Goal: Transaction & Acquisition: Purchase product/service

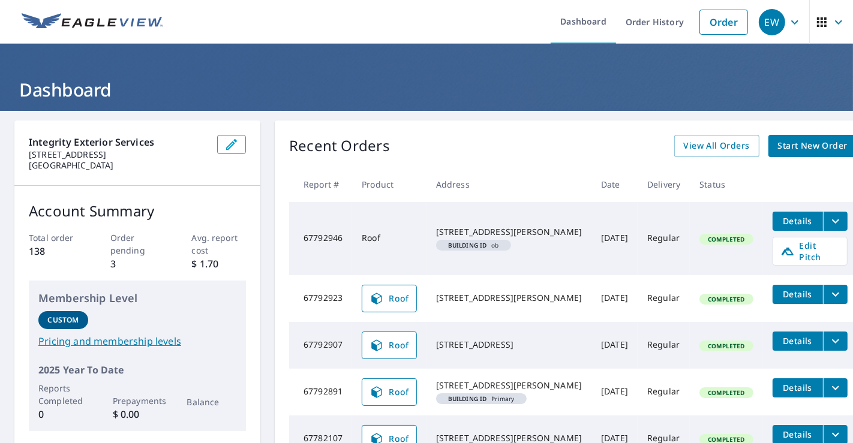
click at [778, 150] on span "Start New Order" at bounding box center [813, 146] width 70 height 15
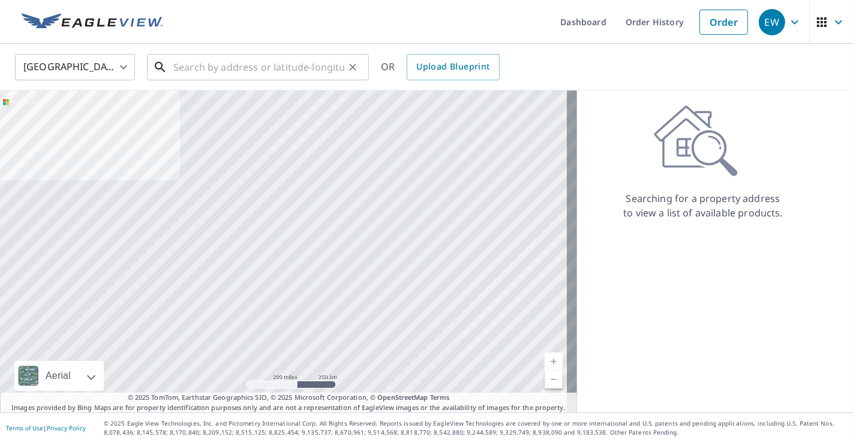
click at [261, 67] on input "text" at bounding box center [258, 67] width 171 height 34
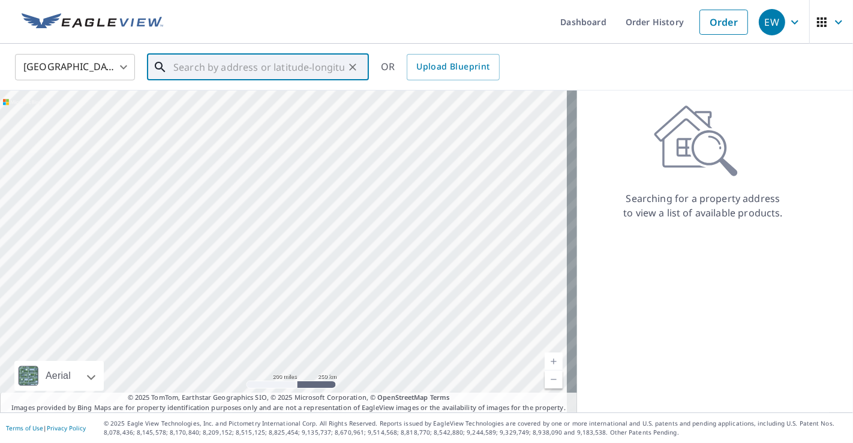
click at [233, 68] on input "text" at bounding box center [258, 67] width 171 height 34
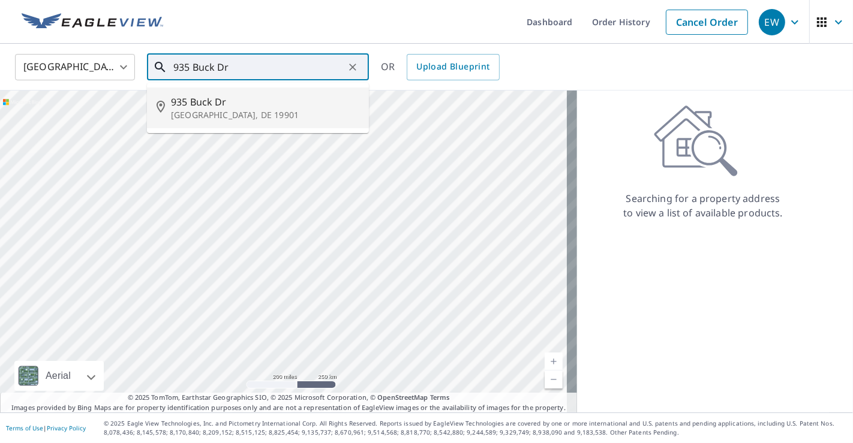
click at [200, 112] on p "[GEOGRAPHIC_DATA], DE 19901" at bounding box center [265, 115] width 188 height 12
type input "[STREET_ADDRESS][PERSON_NAME]"
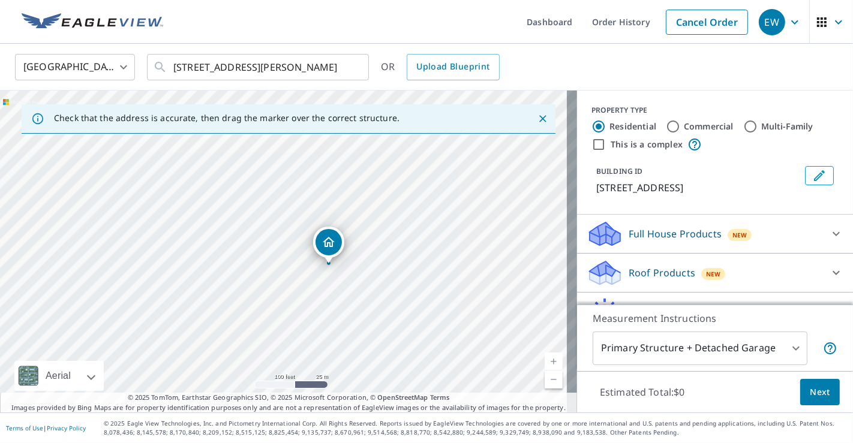
click at [658, 277] on p "Roof Products" at bounding box center [662, 273] width 67 height 14
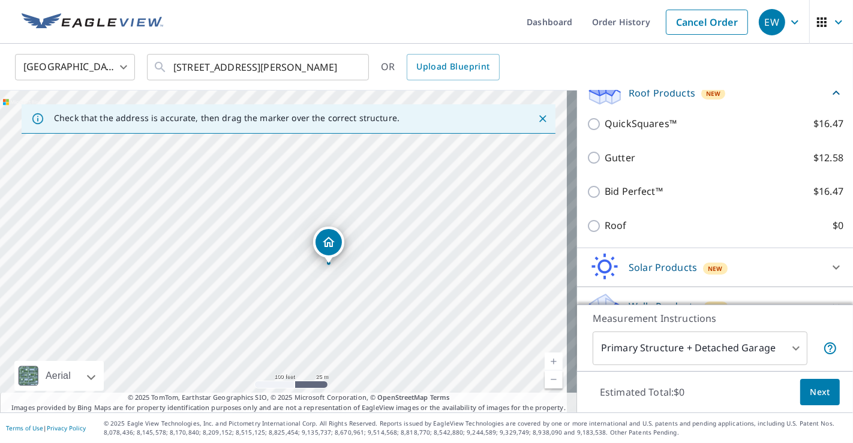
scroll to position [200, 0]
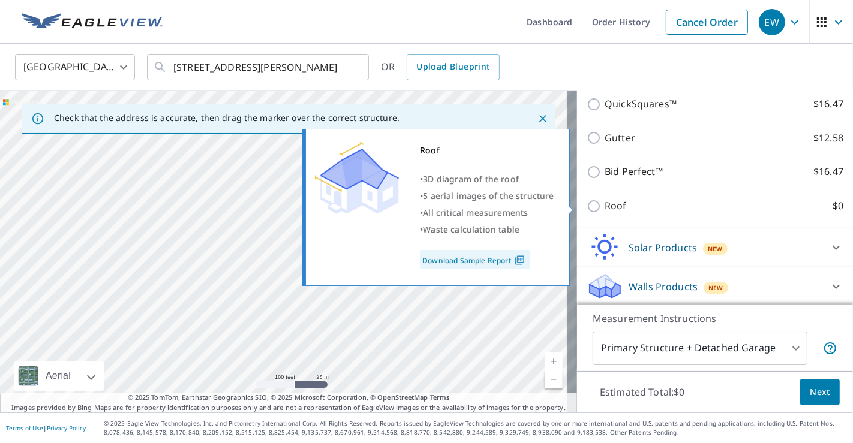
click at [589, 206] on input "Roof $0" at bounding box center [596, 206] width 18 height 14
checkbox input "true"
type input "3"
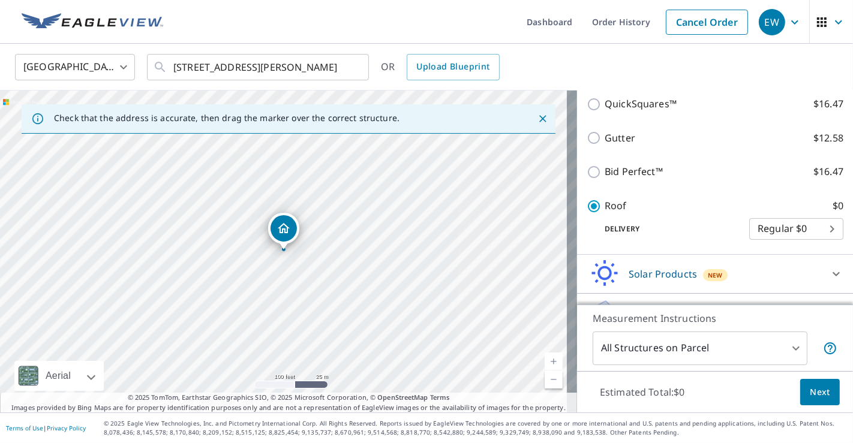
scroll to position [212, 0]
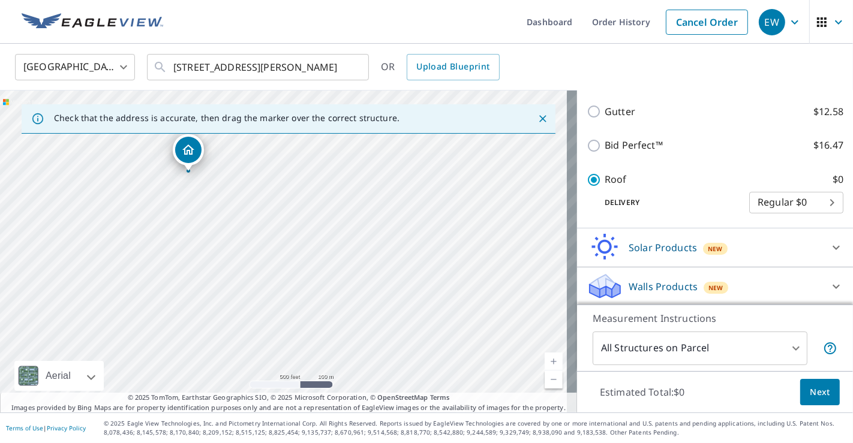
drag, startPoint x: 451, startPoint y: 306, endPoint x: 293, endPoint y: 224, distance: 177.7
click at [293, 224] on div "[STREET_ADDRESS][PERSON_NAME]" at bounding box center [288, 252] width 577 height 322
drag, startPoint x: 311, startPoint y: 211, endPoint x: 340, endPoint y: 243, distance: 43.0
click at [340, 243] on div "[STREET_ADDRESS][PERSON_NAME]" at bounding box center [288, 252] width 577 height 322
click at [815, 395] on span "Next" at bounding box center [820, 392] width 20 height 15
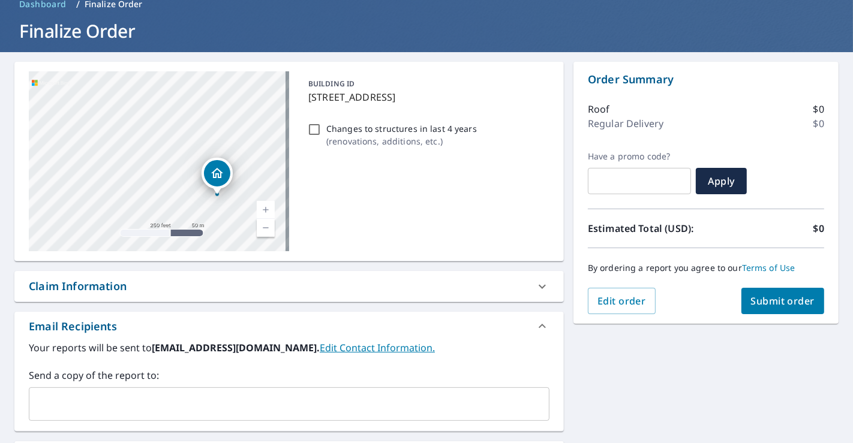
scroll to position [133, 0]
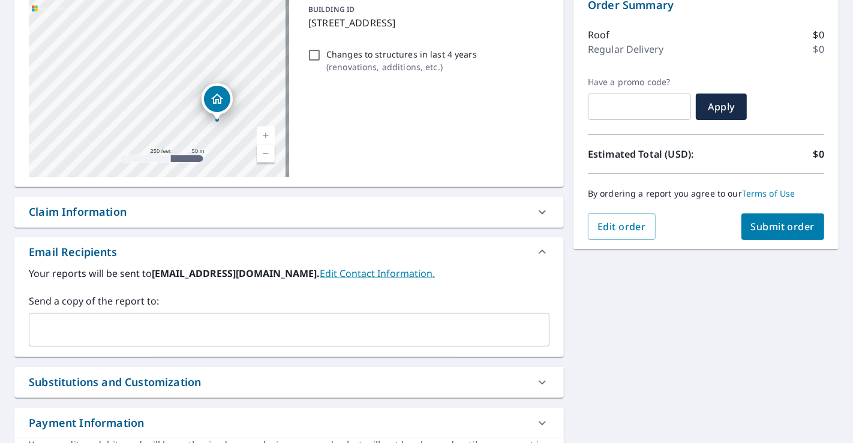
click at [220, 325] on input "text" at bounding box center [280, 330] width 492 height 23
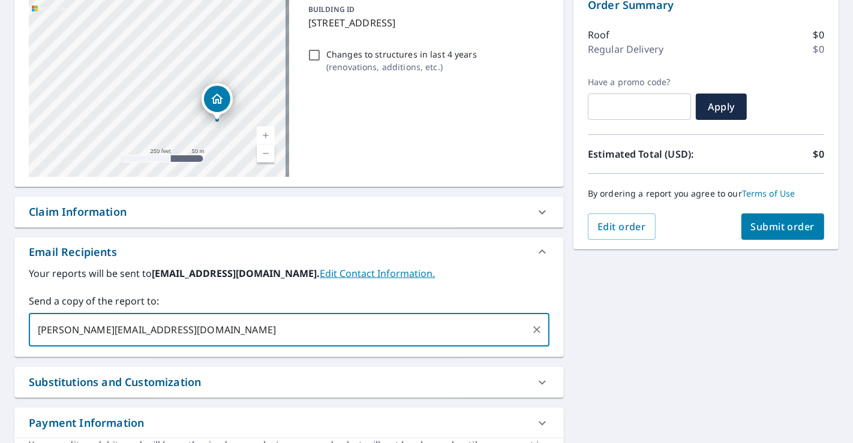
type input "[PERSON_NAME][EMAIL_ADDRESS][DOMAIN_NAME]"
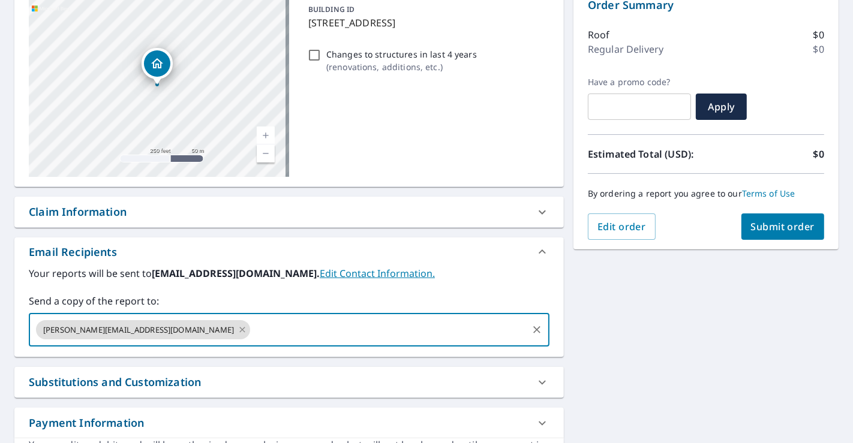
click at [238, 333] on icon at bounding box center [243, 329] width 10 height 13
type input "[PERSON_NAME][EMAIL_ADDRESS][DOMAIN_NAME]"
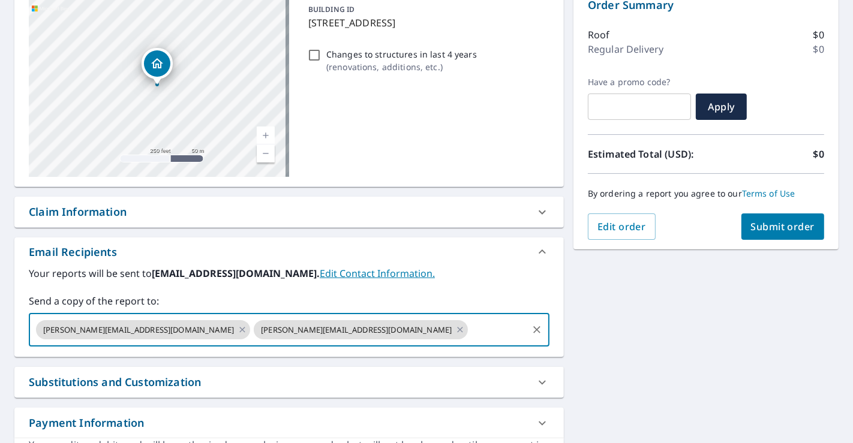
scroll to position [67, 0]
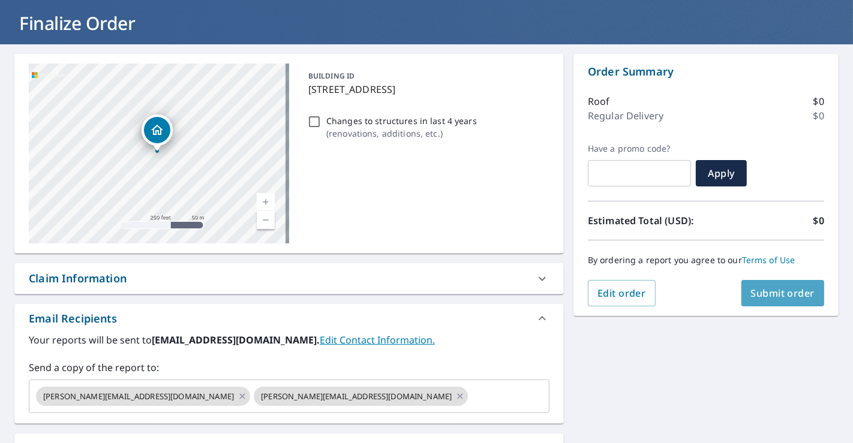
click at [767, 290] on span "Submit order" at bounding box center [783, 293] width 64 height 13
